Goal: Communication & Community: Answer question/provide support

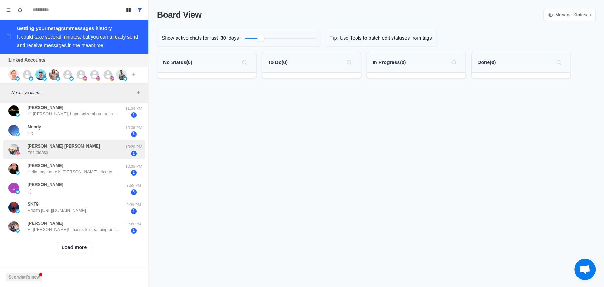
scroll to position [261, 0]
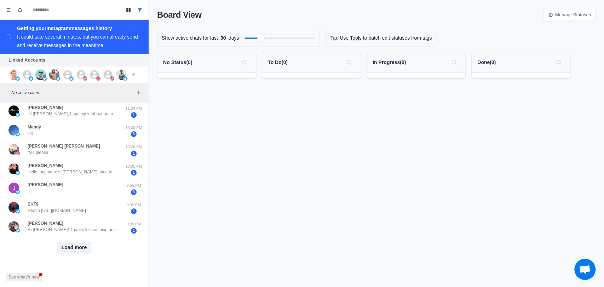
click at [77, 242] on button "Load more" at bounding box center [74, 247] width 35 height 11
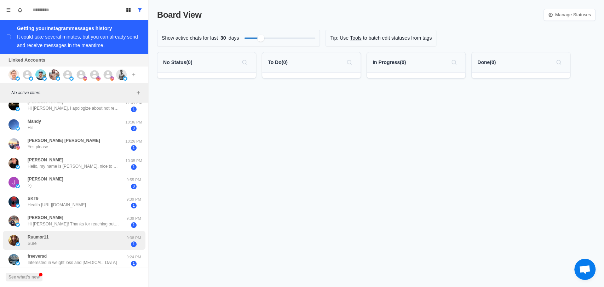
scroll to position [647, 0]
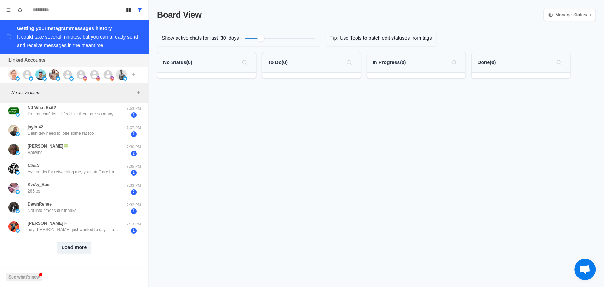
click at [77, 242] on button "Load more" at bounding box center [74, 247] width 35 height 11
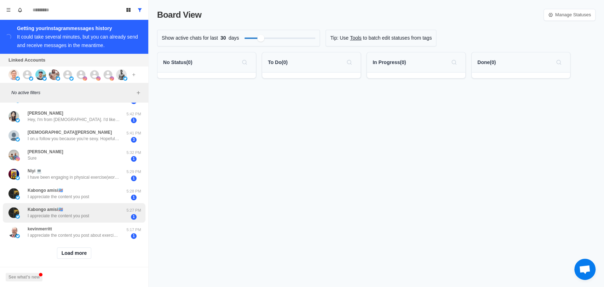
scroll to position [1038, 0]
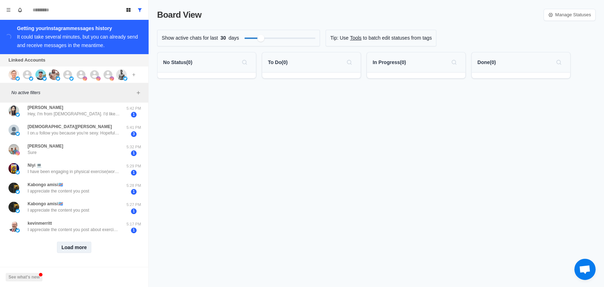
click at [77, 243] on button "Load more" at bounding box center [74, 247] width 35 height 11
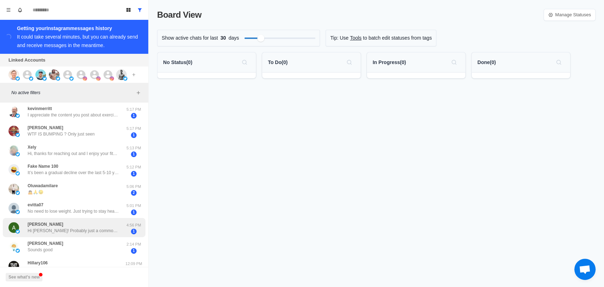
scroll to position [1195, 0]
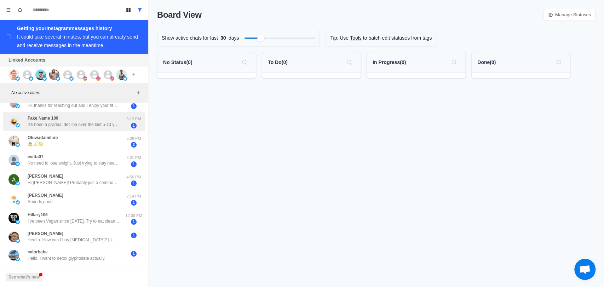
click at [96, 118] on div "Fake Name 100 It’s been a gradual decline over the last 5-10 years but got wors…" at bounding box center [74, 121] width 92 height 13
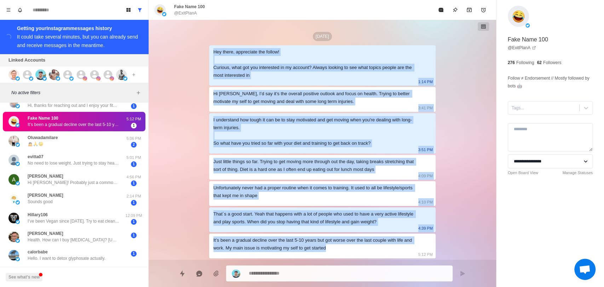
drag, startPoint x: 212, startPoint y: 51, endPoint x: 385, endPoint y: 259, distance: 270.2
click at [385, 259] on div "[DATE] Hey there, appreciate the follow! Curious, what got you interested in my…" at bounding box center [322, 140] width 227 height 240
copy div "Lor ipsum, dolorsitam con adipis! Elitsed, doei tem inc utlaboreet do ma aliqua…"
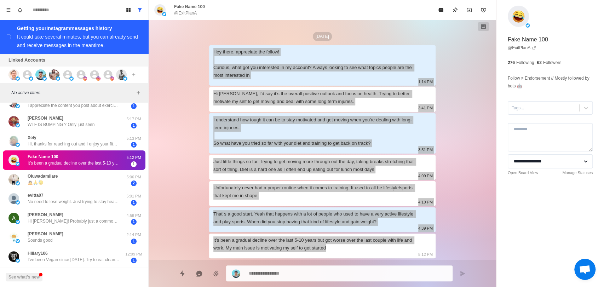
type textarea "*"
